Goal: Task Accomplishment & Management: Complete application form

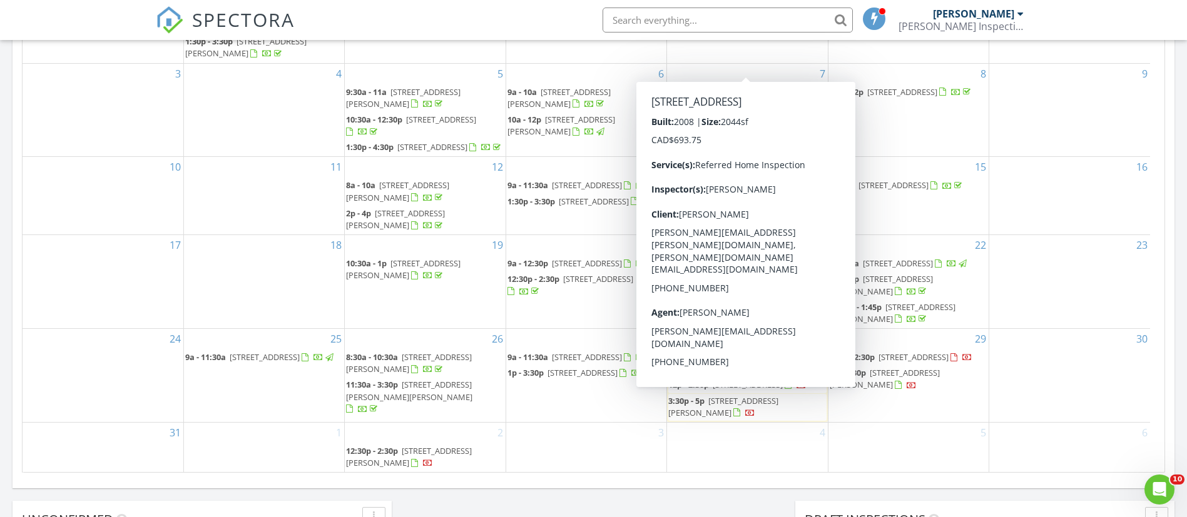
scroll to position [676, 0]
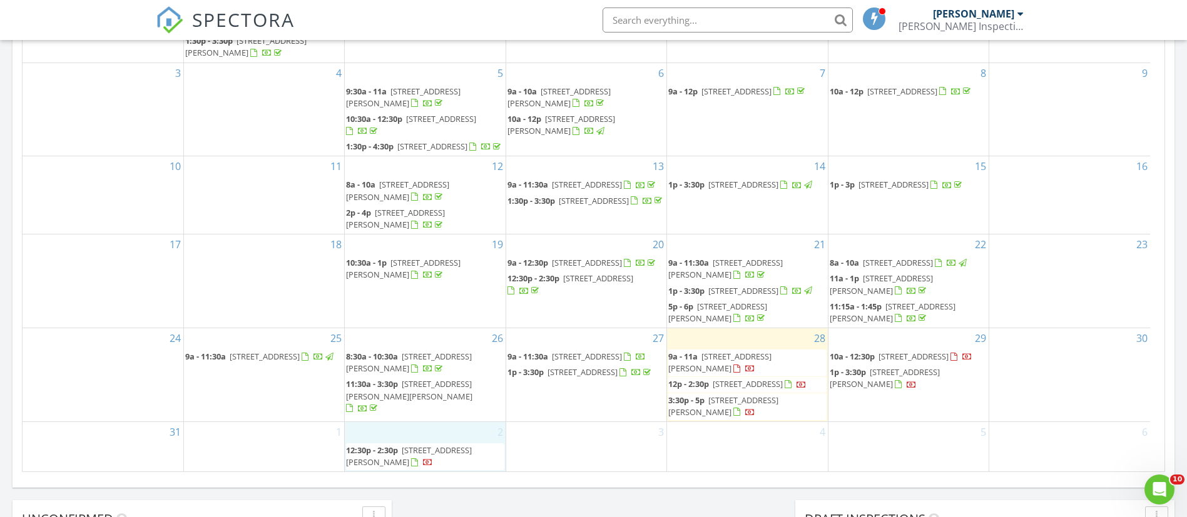
click at [377, 426] on div "2 12:30p - 2:30p 309 5th Ave E, Watrous S0K 4T0" at bounding box center [425, 446] width 160 height 49
click at [428, 370] on link "Inspection" at bounding box center [422, 373] width 64 height 20
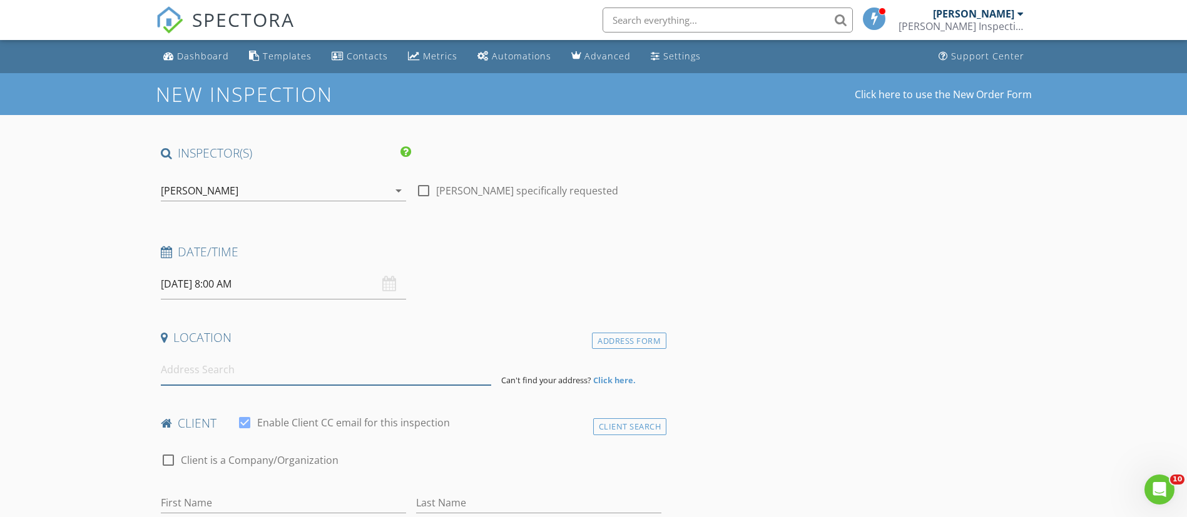
click at [428, 370] on input at bounding box center [326, 370] width 330 height 31
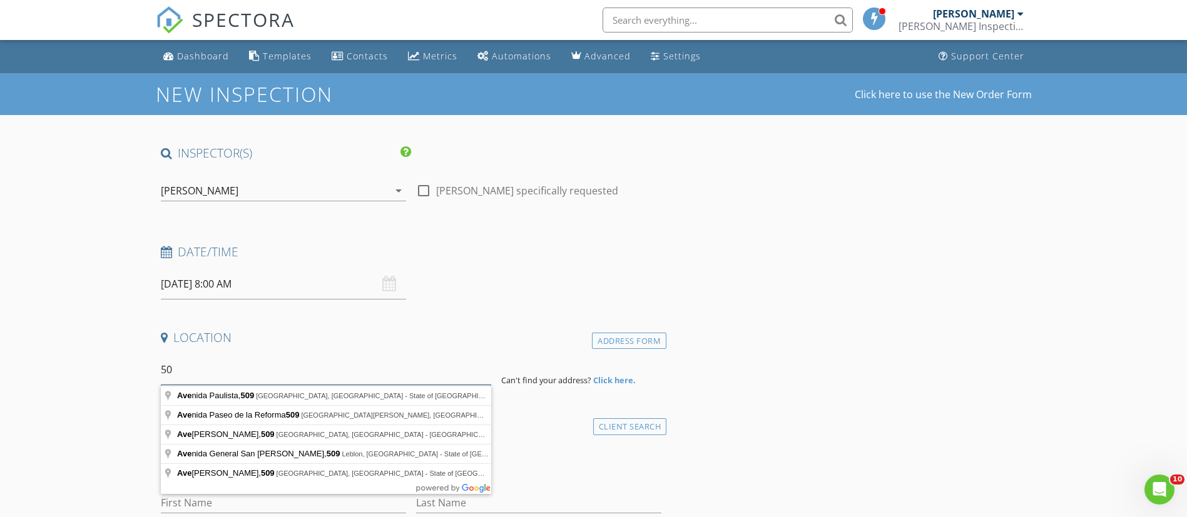
type input "5"
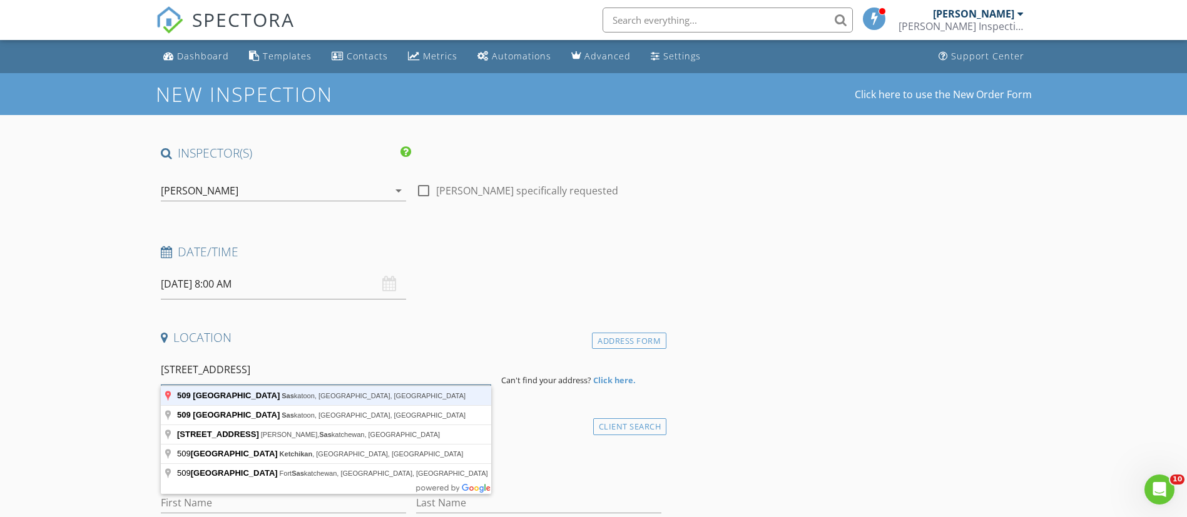
type input "509 Avenue G South, Saskatoon, SK, Canada"
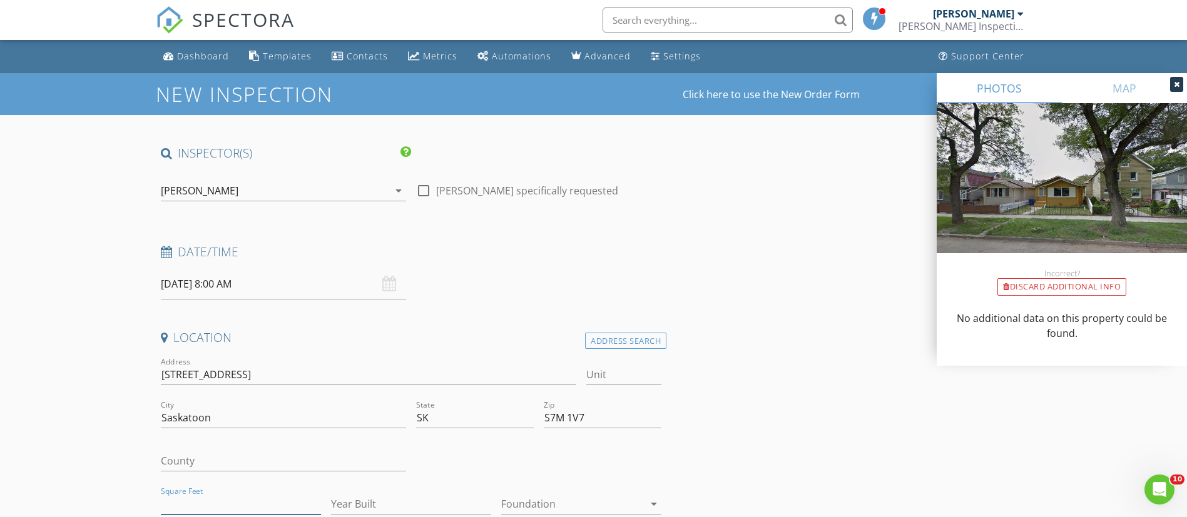
click at [234, 501] on input "Square Feet" at bounding box center [241, 504] width 160 height 21
type input "705"
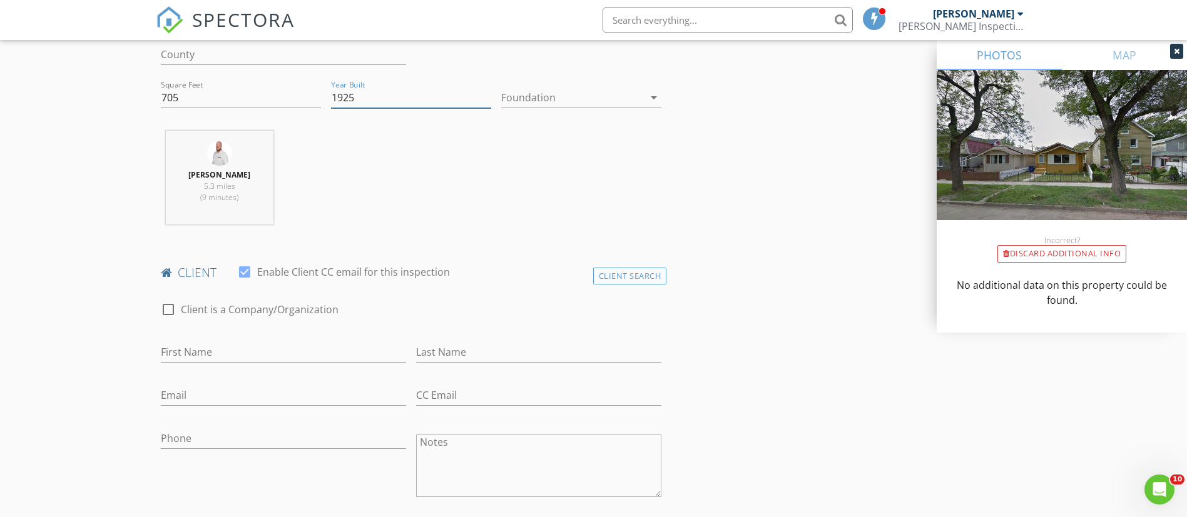
scroll to position [407, 0]
type input "1925"
click at [246, 351] on input "First Name" at bounding box center [283, 352] width 245 height 21
type input "Jewel"
click at [550, 352] on input "CHarles" at bounding box center [538, 352] width 245 height 21
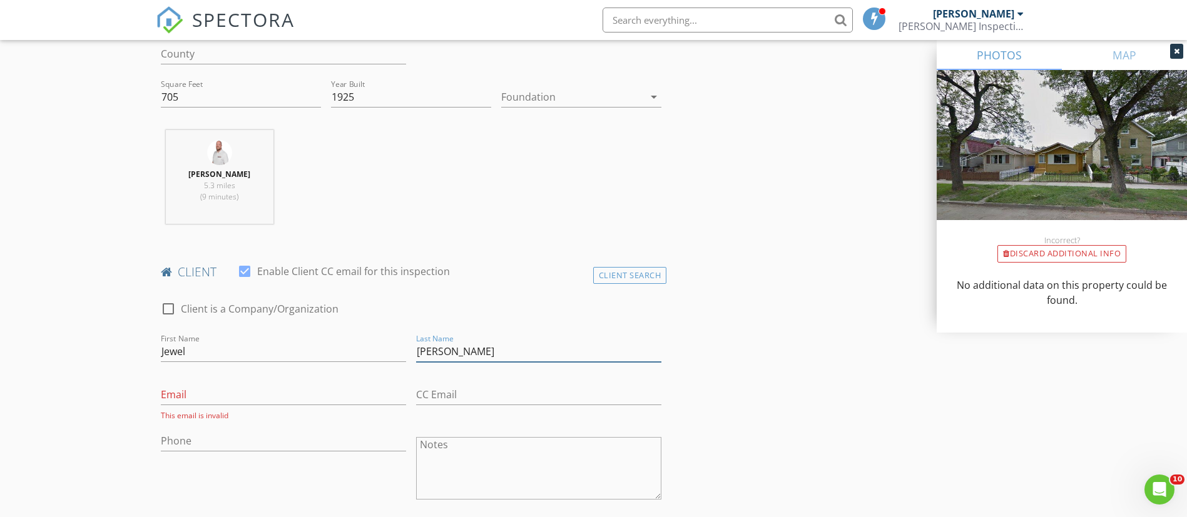
type input "[PERSON_NAME]"
type input "[EMAIL_ADDRESS][DOMAIN_NAME]"
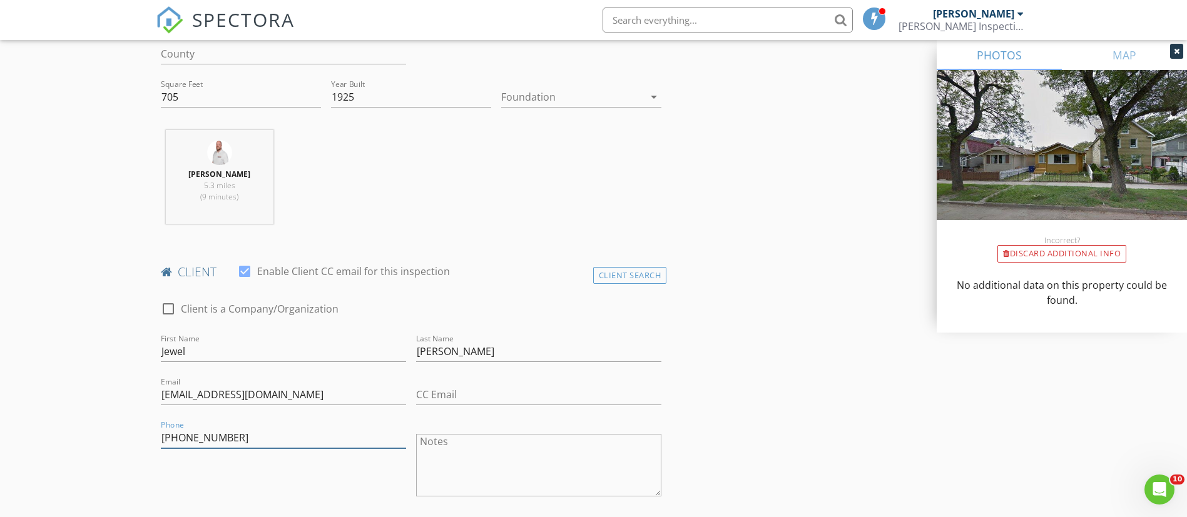
scroll to position [629, 0]
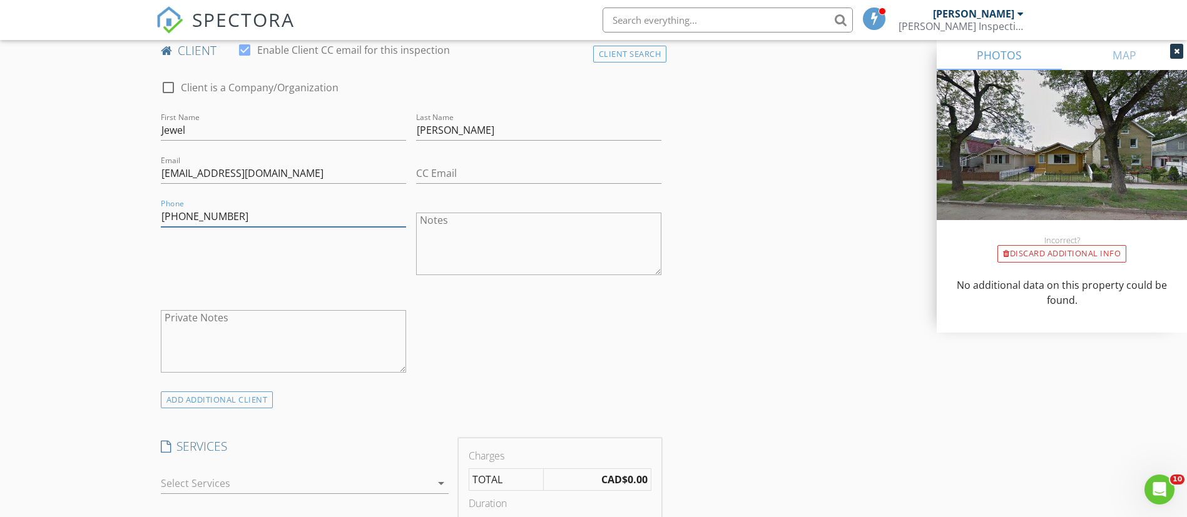
type input "[PHONE_NUMBER]"
click at [355, 476] on div at bounding box center [296, 484] width 270 height 20
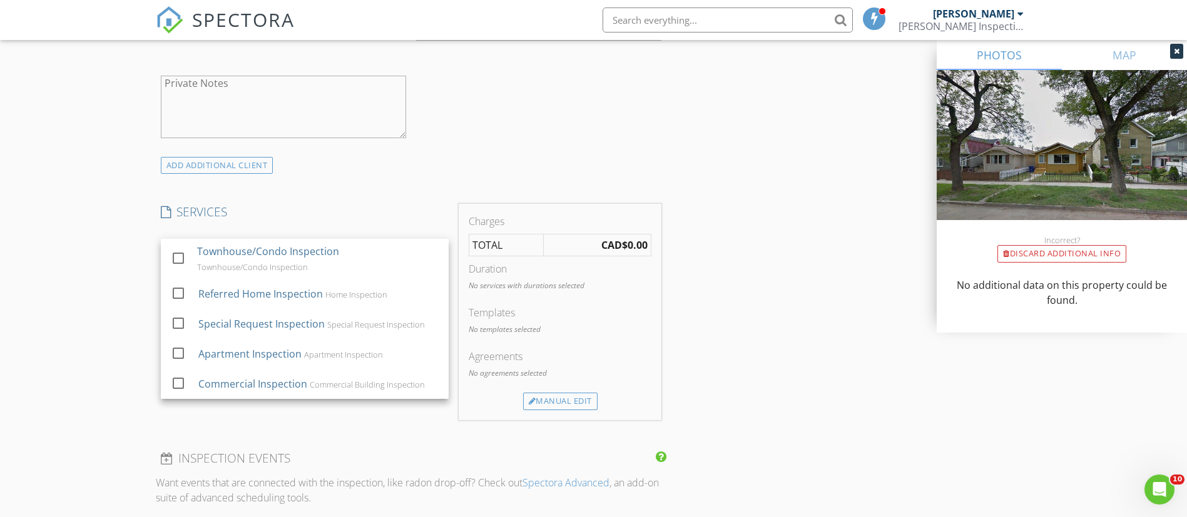
scroll to position [865, 0]
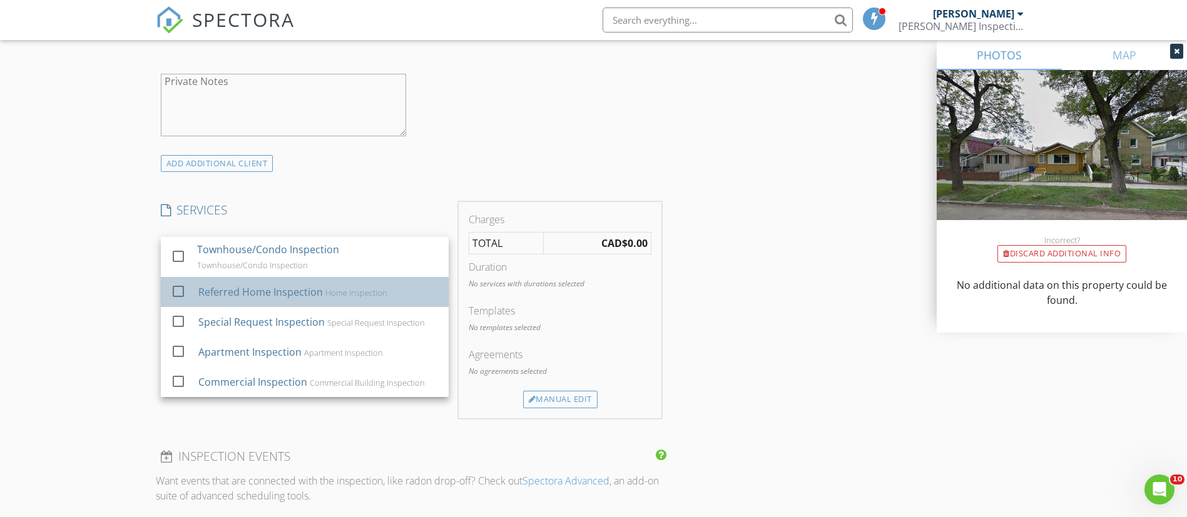
click at [328, 299] on div "Referred Home Inspection Home Inspection" at bounding box center [318, 292] width 240 height 25
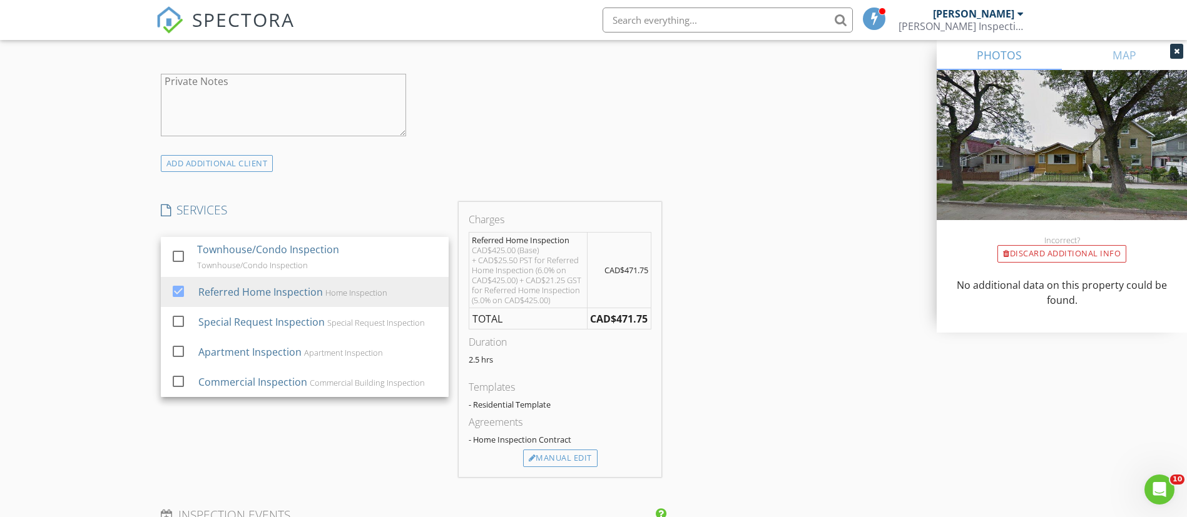
click at [715, 317] on div "INSPECTOR(S) check_box Spencer Barber PRIMARY Spencer Barber arrow_drop_down ch…" at bounding box center [594, 335] width 876 height 2110
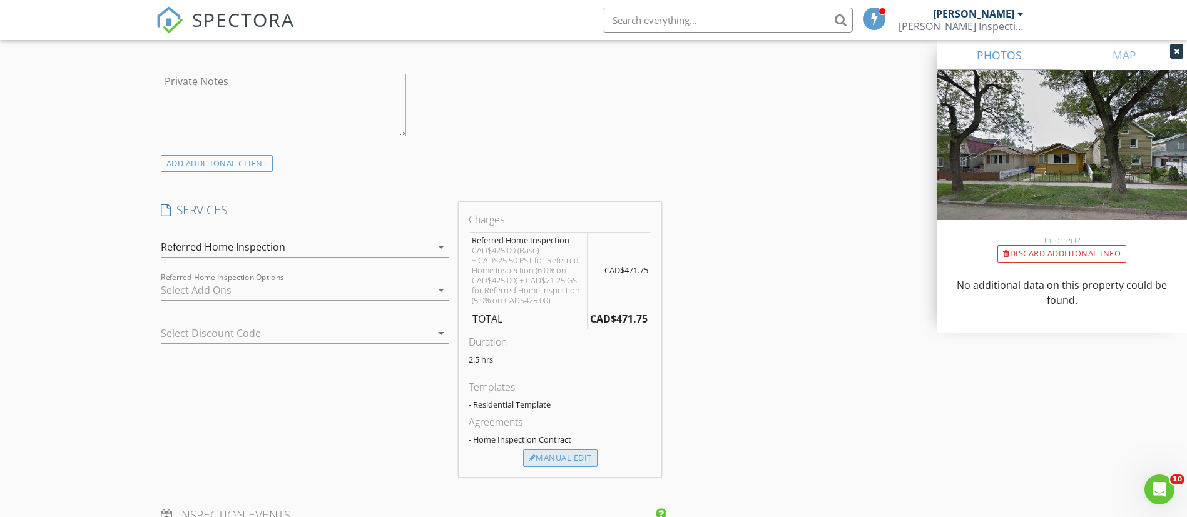
click at [562, 467] on div "Manual Edit" at bounding box center [560, 459] width 74 height 18
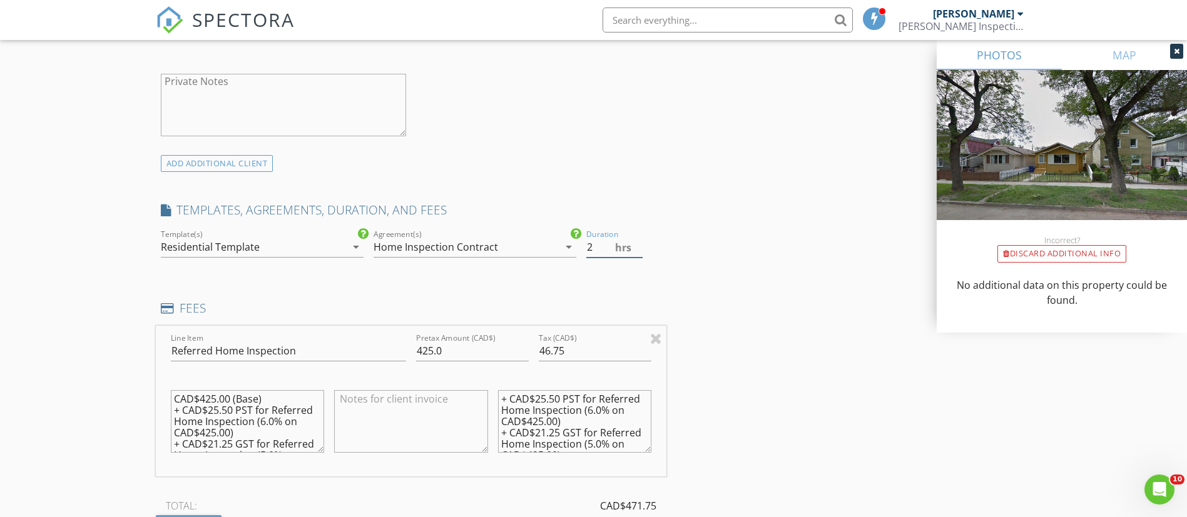
type input "2"
click at [642, 253] on input "2" at bounding box center [614, 247] width 56 height 21
click at [761, 337] on div "INSPECTOR(S) check_box Spencer Barber PRIMARY Spencer Barber arrow_drop_down ch…" at bounding box center [594, 373] width 876 height 2187
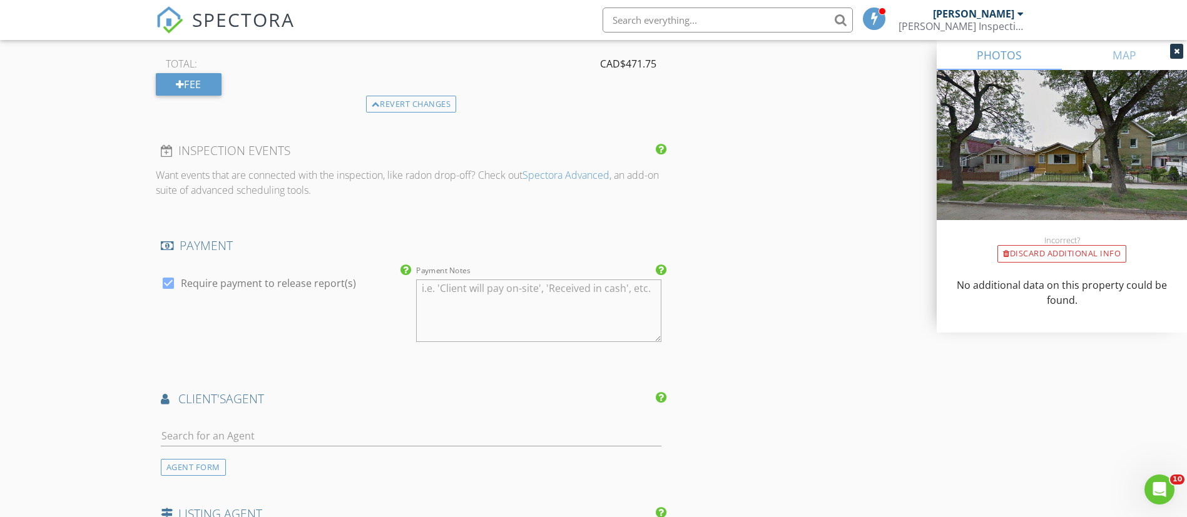
scroll to position [1308, 0]
click at [389, 435] on input "text" at bounding box center [411, 435] width 501 height 21
type input "tanya"
click at [355, 470] on li "Tanya LaRose Royal Lepage Varsity" at bounding box center [411, 463] width 500 height 35
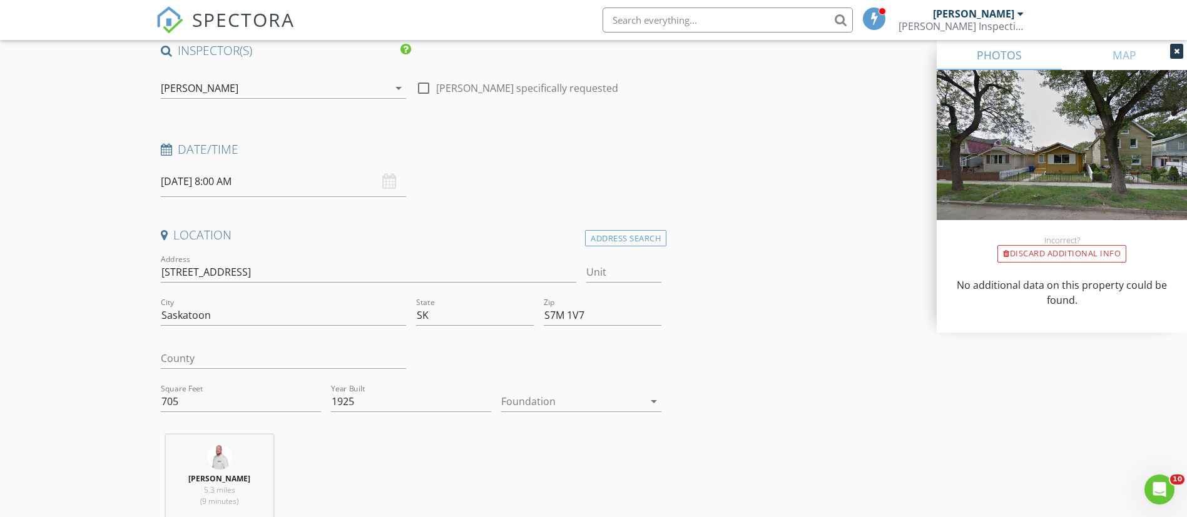
scroll to position [99, 0]
click at [312, 178] on input "09/02/2025 8:00 AM" at bounding box center [283, 185] width 245 height 31
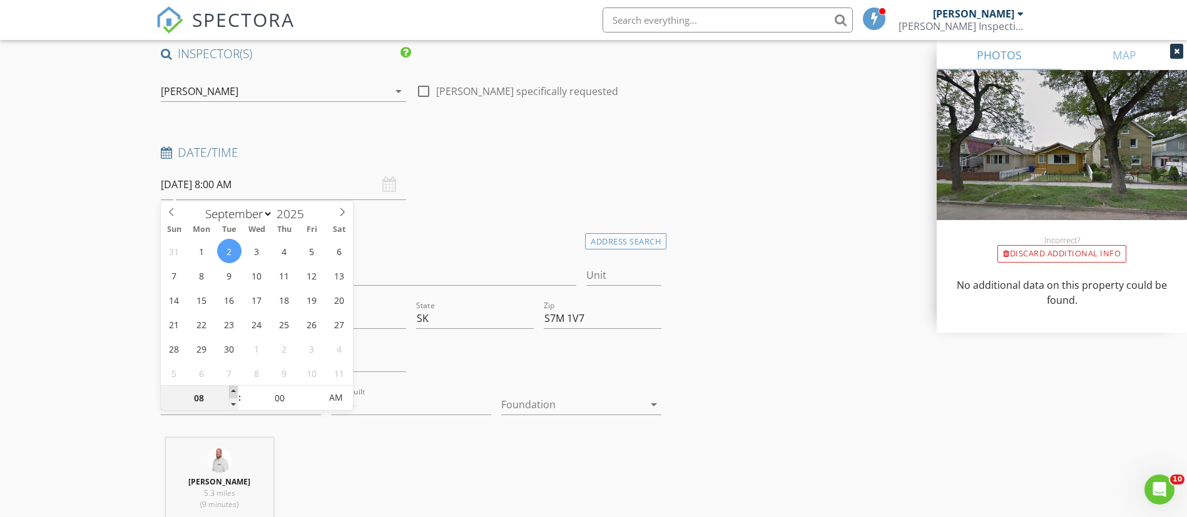
type input "09"
type input "[DATE] 9:00 AM"
click at [233, 387] on span at bounding box center [233, 392] width 9 height 13
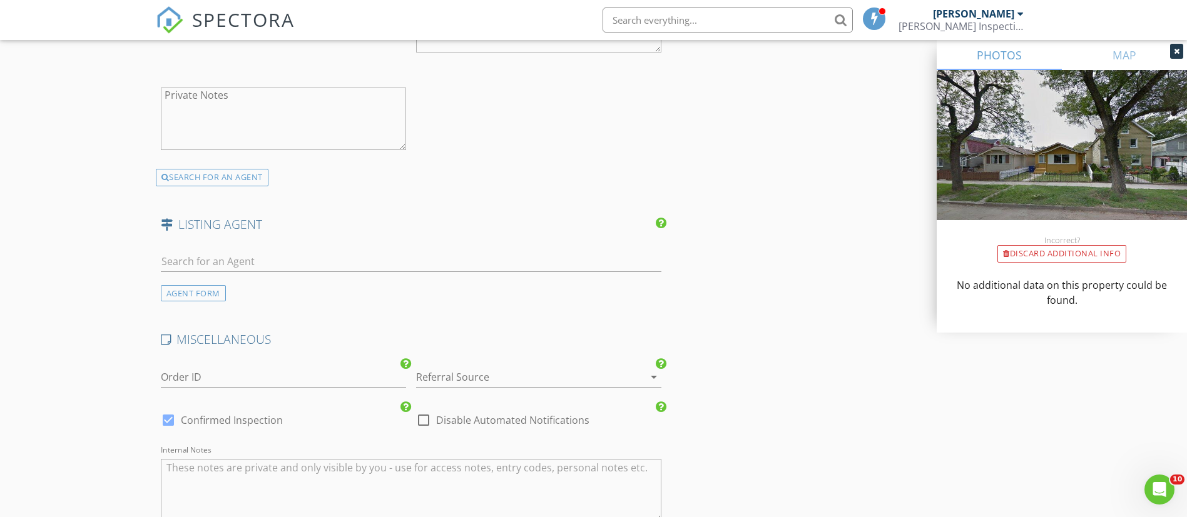
scroll to position [2130, 0]
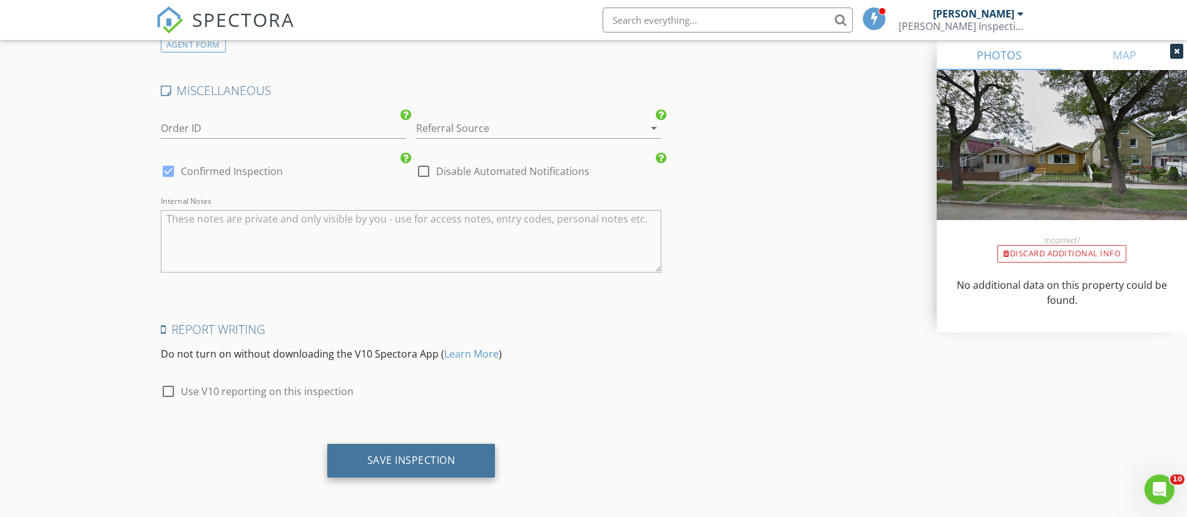
click at [410, 450] on div "Save Inspection" at bounding box center [411, 461] width 168 height 34
